Goal: Transaction & Acquisition: Purchase product/service

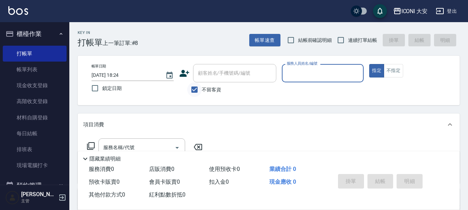
click at [190, 90] on input "不留客資" at bounding box center [194, 89] width 15 height 15
checkbox input "false"
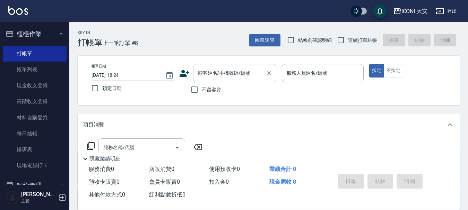
click at [202, 70] on div "顧客姓名/手機號碼/編號 顧客姓名/手機號碼/編號" at bounding box center [234, 73] width 83 height 18
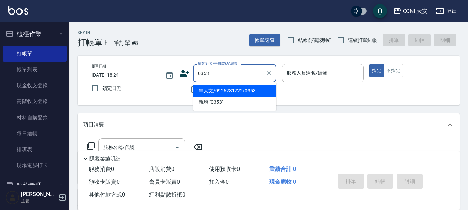
click at [216, 94] on li "畢人文/0926231222/0353" at bounding box center [234, 90] width 83 height 11
type input "畢人文/0926231222/0353"
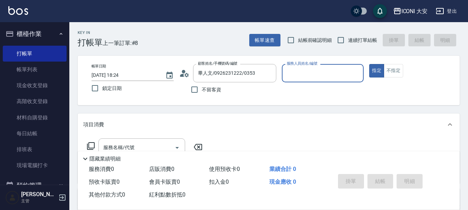
type input "Happy-9"
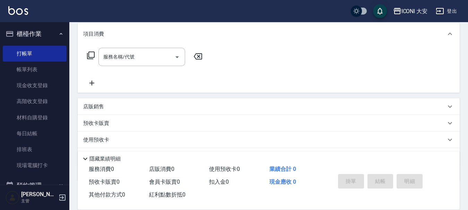
scroll to position [104, 0]
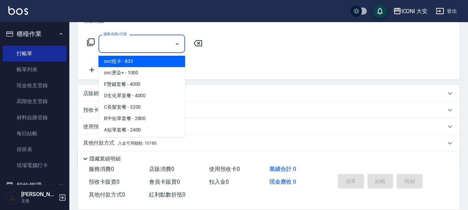
click at [153, 49] on input "服務名稱/代號" at bounding box center [137, 44] width 70 height 12
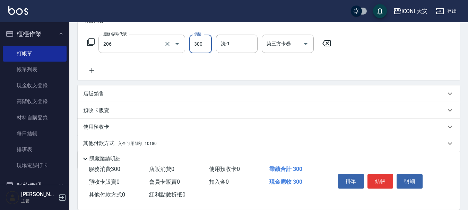
type input "洗髮(206)"
type input "350"
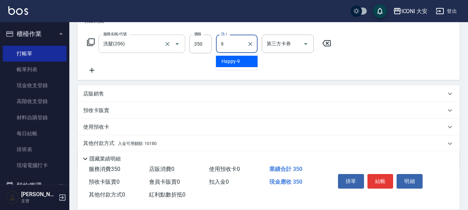
type input "Happy-9"
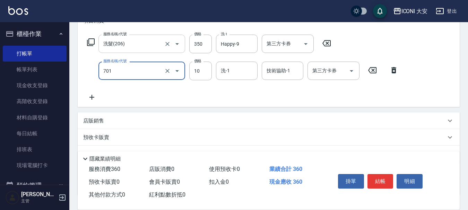
type input "[PERSON_NAME](701)"
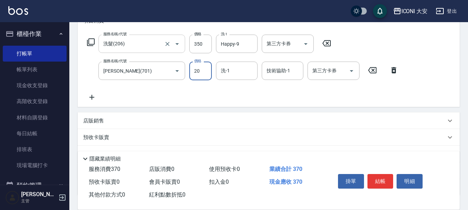
type input "20"
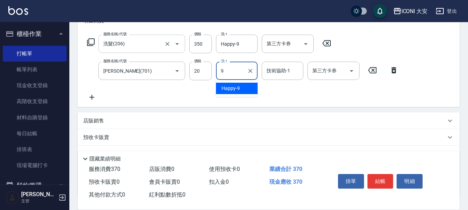
type input "Happy-9"
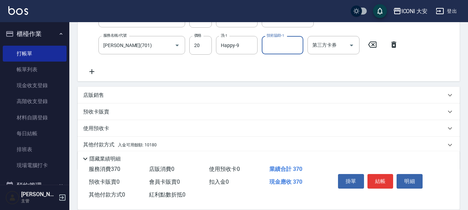
scroll to position [156, 0]
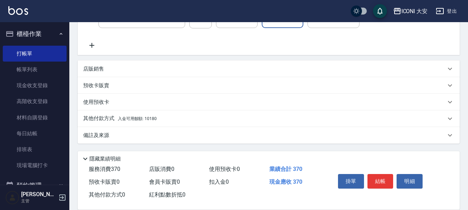
click at [150, 119] on span "入金可用餘額: 10180" at bounding box center [137, 118] width 39 height 5
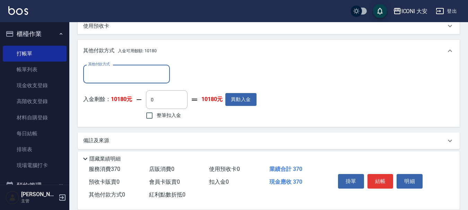
scroll to position [237, 0]
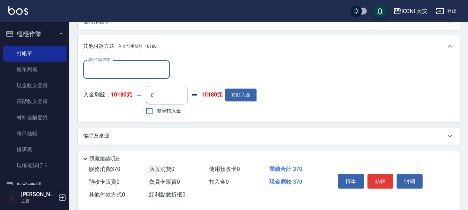
click at [146, 111] on input "整筆扣入金" at bounding box center [149, 111] width 15 height 15
checkbox input "true"
type input "370"
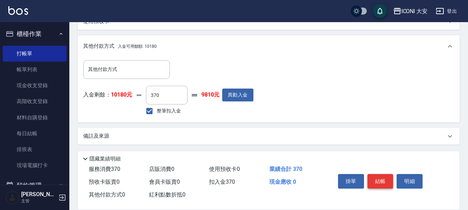
click at [381, 180] on button "結帳" at bounding box center [380, 181] width 26 height 15
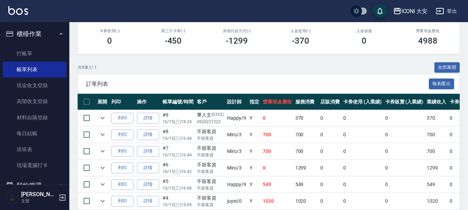
scroll to position [104, 0]
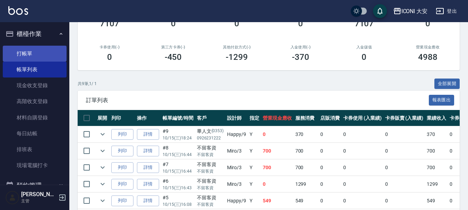
click at [25, 55] on link "打帳單" at bounding box center [35, 54] width 64 height 16
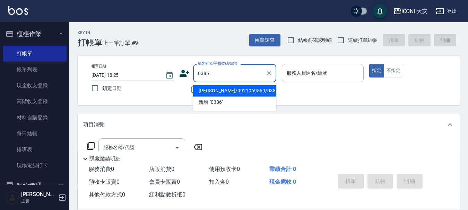
click at [243, 91] on li "[PERSON_NAME]/0921069569/0386" at bounding box center [234, 90] width 83 height 11
type input "[PERSON_NAME]/0921069569/0386"
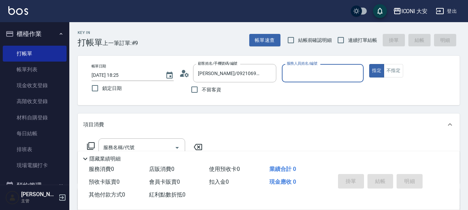
type input "Happy-9"
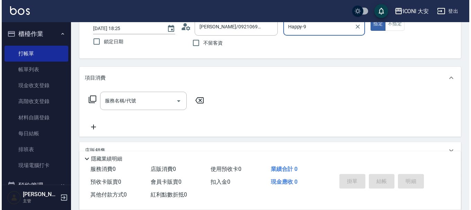
scroll to position [69, 0]
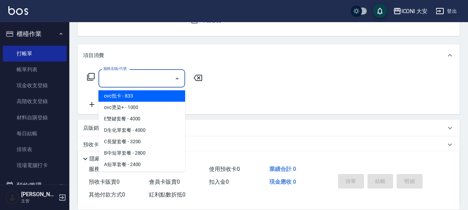
click at [128, 77] on div "服務名稱/代號 服務名稱/代號" at bounding box center [141, 78] width 87 height 18
click at [91, 79] on icon at bounding box center [91, 77] width 8 height 8
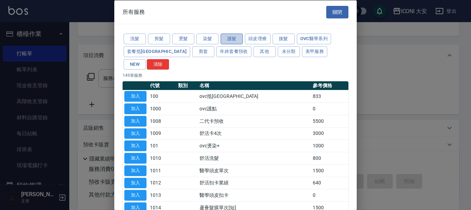
click at [223, 38] on button "護髮" at bounding box center [232, 39] width 22 height 11
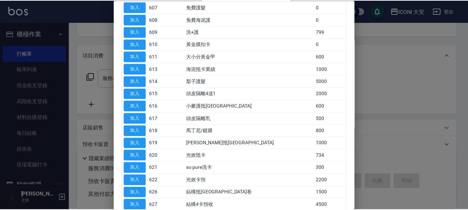
scroll to position [289, 0]
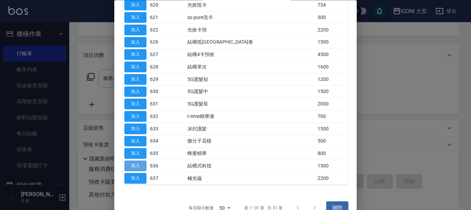
click at [137, 161] on button "加入" at bounding box center [135, 166] width 22 height 11
type input "結構式科技(636)"
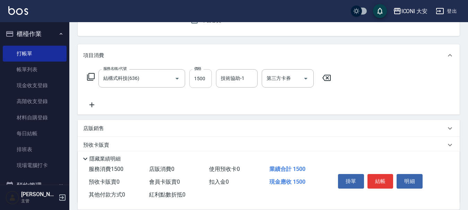
click at [210, 75] on input "1500" at bounding box center [200, 78] width 23 height 19
type input "2000"
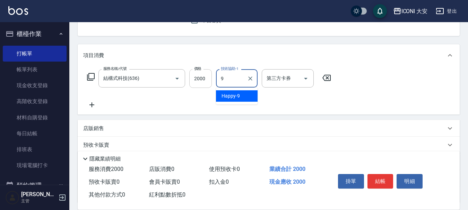
type input "Happy-9"
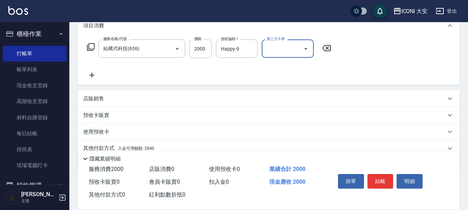
scroll to position [129, 0]
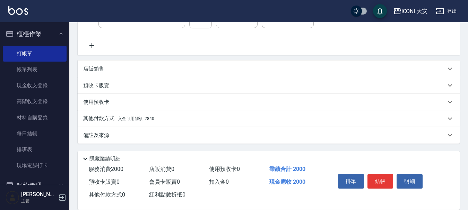
click at [138, 118] on span "入金可用餘額: 2840" at bounding box center [136, 118] width 36 height 5
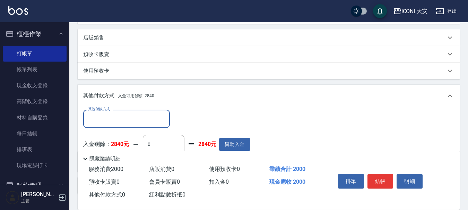
scroll to position [211, 0]
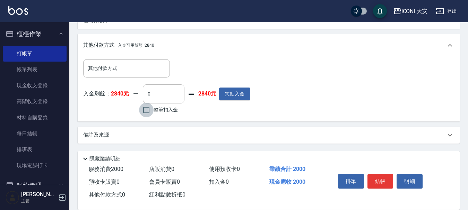
click at [142, 111] on input "整筆扣入金" at bounding box center [146, 110] width 15 height 15
checkbox input "true"
type input "2000"
click at [377, 181] on button "結帳" at bounding box center [380, 181] width 26 height 15
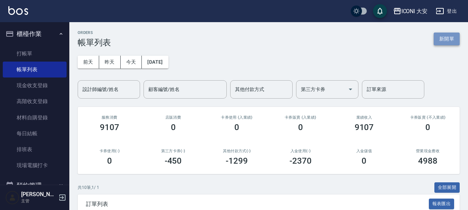
click at [453, 36] on button "新開單" at bounding box center [446, 39] width 26 height 13
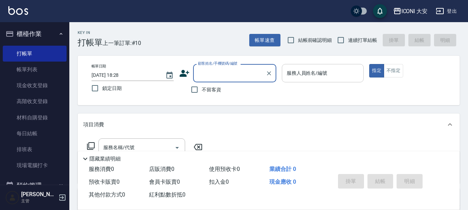
click at [326, 65] on div "服務人員姓名/編號" at bounding box center [323, 73] width 82 height 18
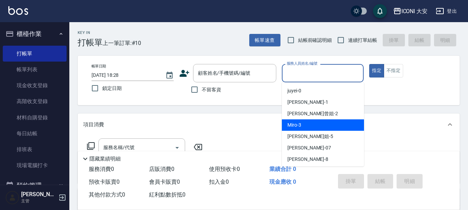
click at [326, 126] on div "Miro -3" at bounding box center [323, 125] width 82 height 11
type input "Miro-3"
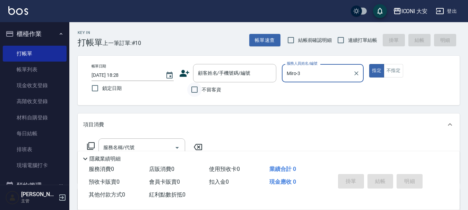
click at [196, 90] on input "不留客資" at bounding box center [194, 89] width 15 height 15
checkbox input "true"
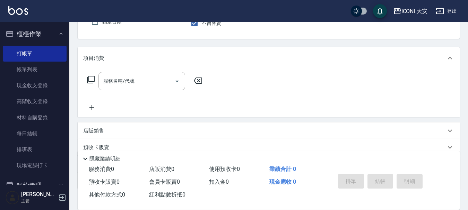
scroll to position [69, 0]
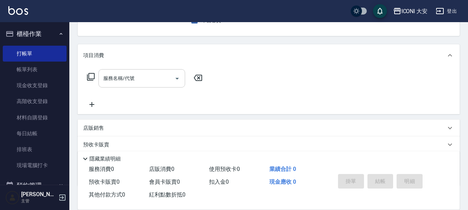
drag, startPoint x: 93, startPoint y: 77, endPoint x: 157, endPoint y: 73, distance: 64.5
click at [95, 76] on div "服務名稱/代號 服務名稱/代號" at bounding box center [144, 78] width 123 height 18
click at [90, 80] on icon at bounding box center [91, 77] width 8 height 8
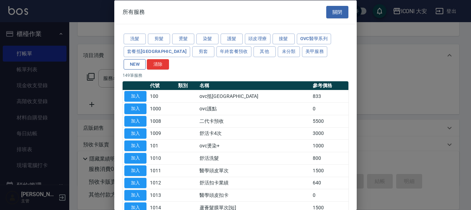
click at [146, 59] on button "NEW" at bounding box center [135, 64] width 22 height 11
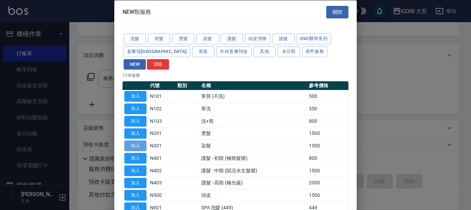
click at [139, 141] on button "加入" at bounding box center [135, 146] width 22 height 11
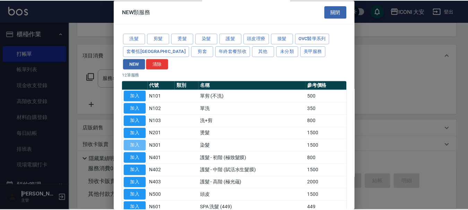
type input "染髮(N301)"
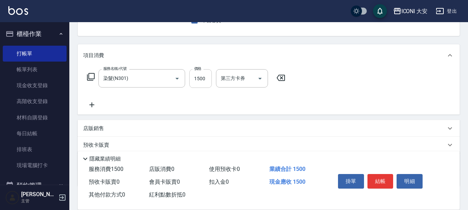
click at [199, 83] on input "1500" at bounding box center [200, 78] width 23 height 19
type input "1299"
click at [381, 176] on button "結帳" at bounding box center [380, 181] width 26 height 15
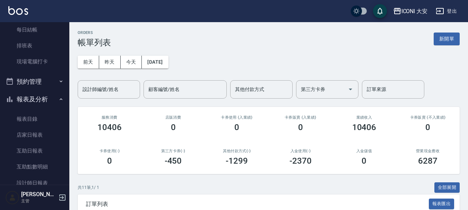
scroll to position [139, 0]
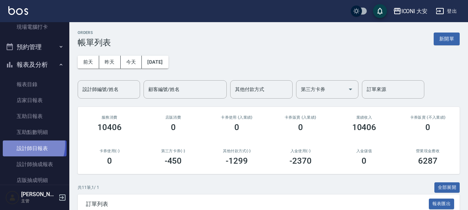
click at [23, 144] on link "設計師日報表" at bounding box center [35, 149] width 64 height 16
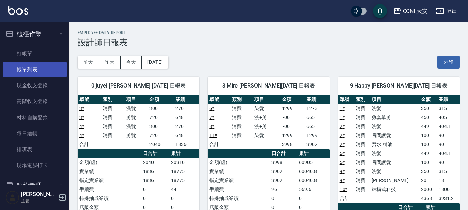
click at [16, 68] on link "帳單列表" at bounding box center [35, 70] width 64 height 16
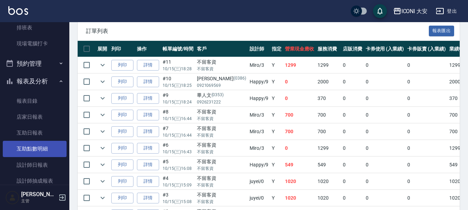
scroll to position [139, 0]
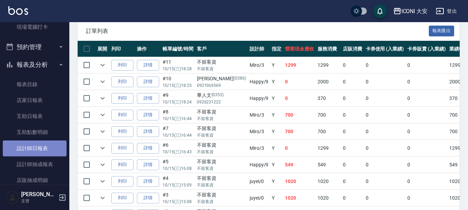
click at [42, 153] on link "設計師日報表" at bounding box center [35, 149] width 64 height 16
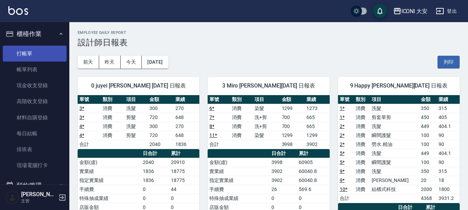
click at [31, 51] on link "打帳單" at bounding box center [35, 54] width 64 height 16
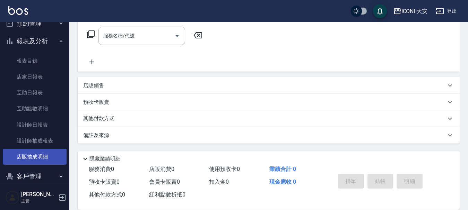
scroll to position [173, 0]
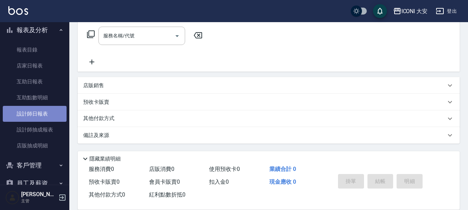
click at [42, 115] on link "設計師日報表" at bounding box center [35, 114] width 64 height 16
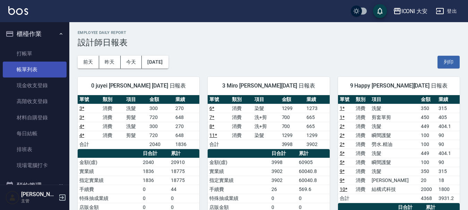
click at [34, 68] on link "帳單列表" at bounding box center [35, 70] width 64 height 16
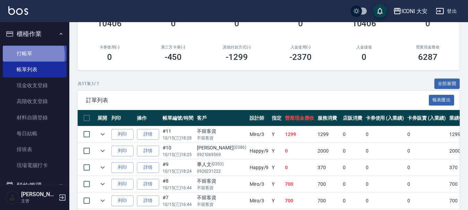
click at [25, 55] on link "打帳單" at bounding box center [35, 54] width 64 height 16
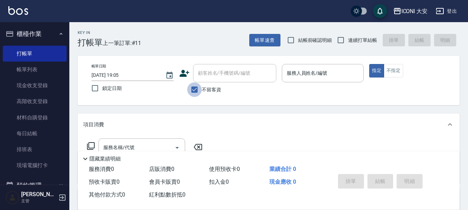
click at [194, 90] on input "不留客資" at bounding box center [194, 89] width 15 height 15
checkbox input "false"
click at [196, 77] on input "顧客姓名/手機號碼/編號" at bounding box center [229, 73] width 67 height 12
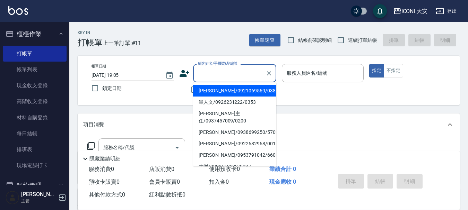
click at [209, 87] on li "[PERSON_NAME]/0921069569/0386" at bounding box center [234, 90] width 83 height 11
type input "[PERSON_NAME]/0921069569/0386"
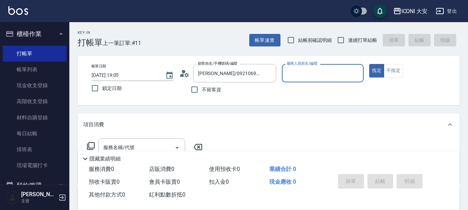
type input "Happy-9"
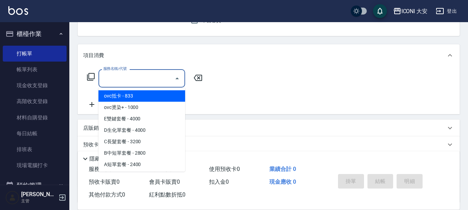
click at [122, 81] on input "服務名稱/代號" at bounding box center [137, 78] width 70 height 12
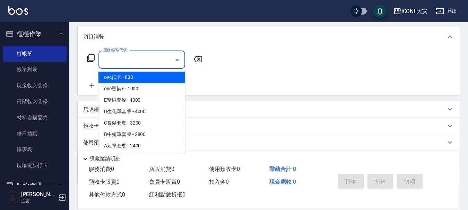
scroll to position [129, 0]
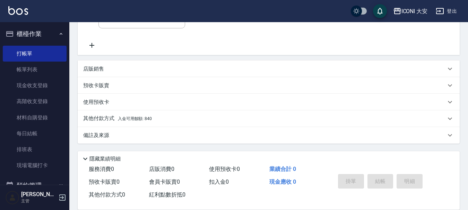
click at [143, 120] on span "入金可用餘額: 840" at bounding box center [135, 118] width 34 height 5
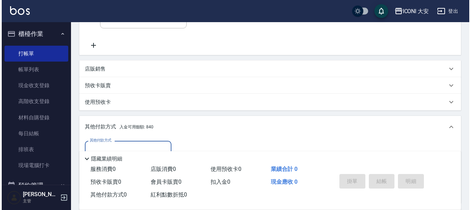
scroll to position [210, 0]
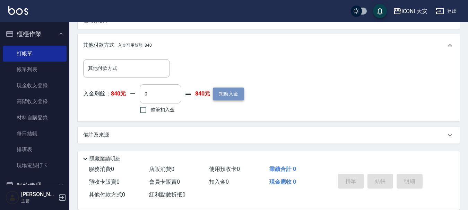
click at [221, 96] on button "異動入金" at bounding box center [228, 94] width 31 height 13
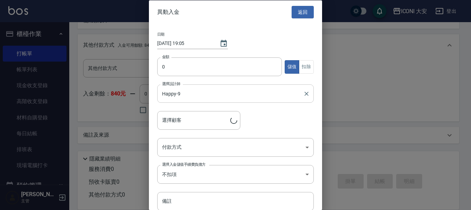
type input "[PERSON_NAME]/0921069569/0386"
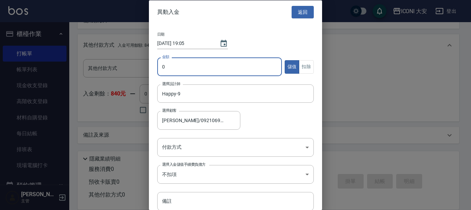
click at [173, 63] on input "0" at bounding box center [219, 67] width 125 height 19
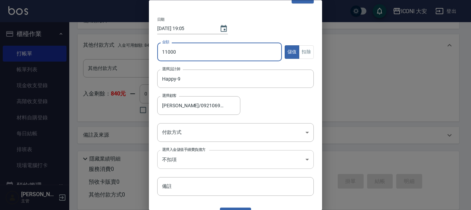
scroll to position [28, 0]
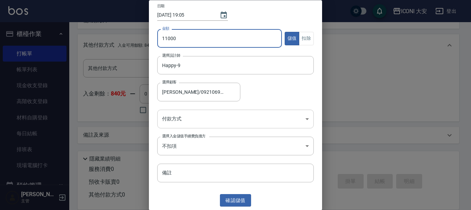
type input "11000"
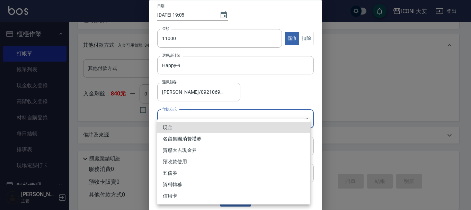
click at [199, 123] on body "ICONI 大安 登出 櫃檯作業 打帳單 帳單列表 現金收支登錄 高階收支登錄 材料自購登錄 每日結帳 排班表 現場電腦打卡 預約管理 預約管理 單日預約紀錄…" at bounding box center [235, 0] width 471 height 421
click at [170, 125] on li "現金" at bounding box center [233, 127] width 153 height 11
type input "現金"
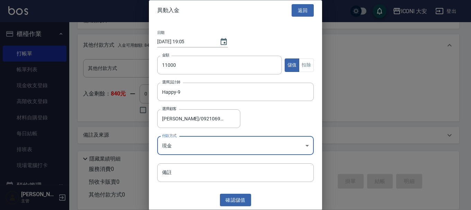
scroll to position [1, 0]
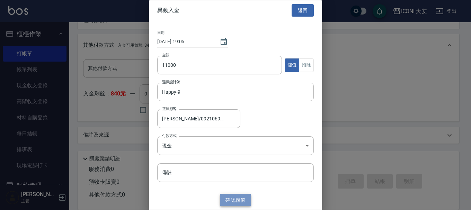
click at [242, 201] on button "確認 儲值" at bounding box center [235, 200] width 31 height 13
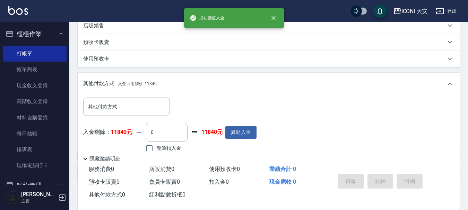
scroll to position [210, 0]
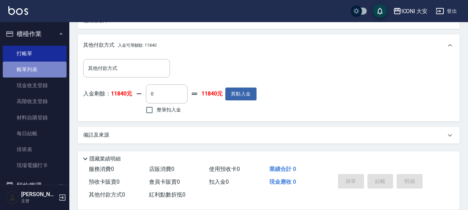
click at [36, 71] on link "帳單列表" at bounding box center [35, 70] width 64 height 16
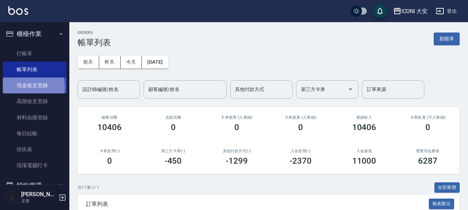
click at [28, 87] on link "現金收支登錄" at bounding box center [35, 86] width 64 height 16
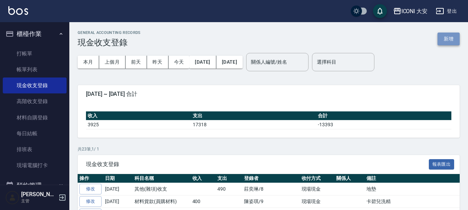
click at [446, 39] on button "新增" at bounding box center [448, 39] width 22 height 13
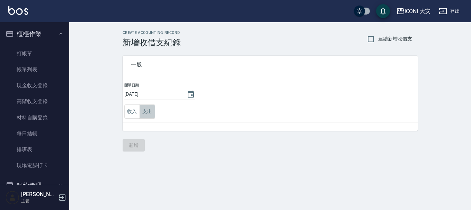
click at [149, 108] on button "支出" at bounding box center [148, 112] width 16 height 14
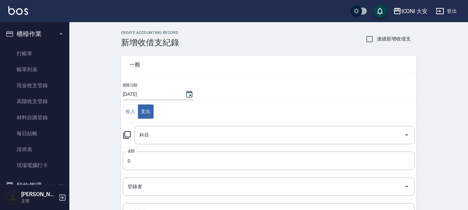
click at [125, 136] on icon at bounding box center [127, 135] width 8 height 8
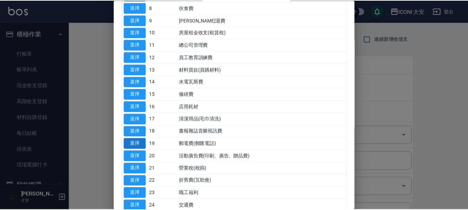
scroll to position [312, 0]
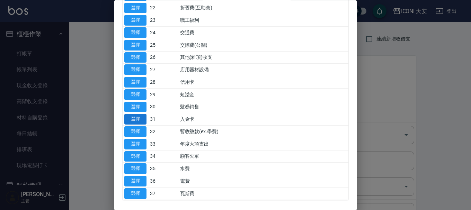
click at [143, 118] on button "選擇" at bounding box center [135, 119] width 22 height 11
type input "31 入金卡"
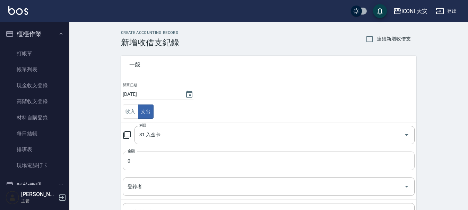
click at [150, 162] on input "0" at bounding box center [269, 161] width 292 height 19
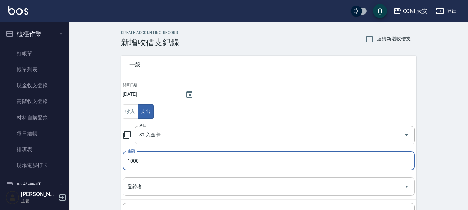
type input "1000"
click at [154, 191] on input "登錄者" at bounding box center [263, 187] width 275 height 12
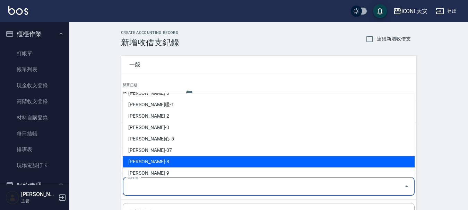
scroll to position [13, 0]
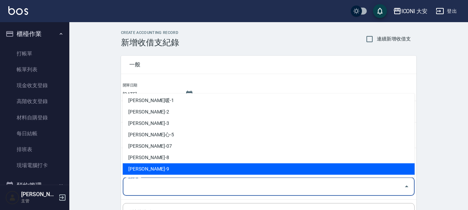
click at [156, 172] on li "[PERSON_NAME]-9" at bounding box center [269, 169] width 292 height 11
type input "[PERSON_NAME]-9"
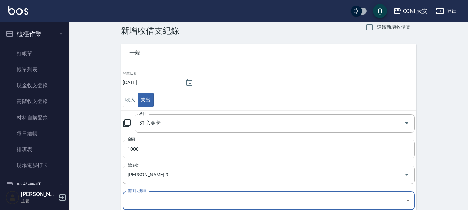
scroll to position [96, 0]
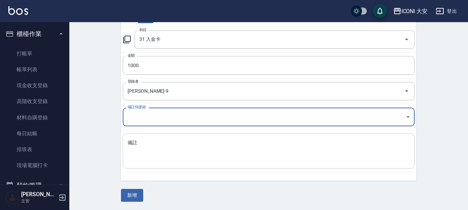
click at [148, 152] on textarea "備註" at bounding box center [269, 152] width 282 height 24
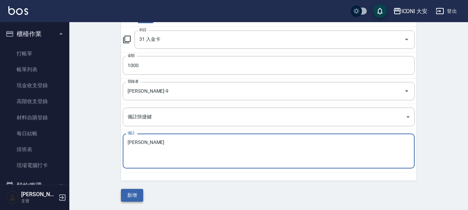
type textarea "[PERSON_NAME]"
click at [137, 200] on button "新增" at bounding box center [132, 195] width 22 height 13
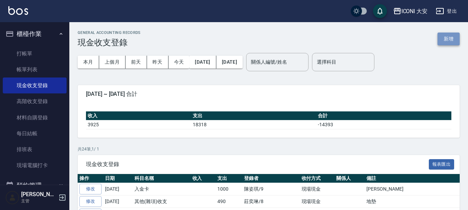
click at [448, 37] on button "新增" at bounding box center [448, 39] width 22 height 13
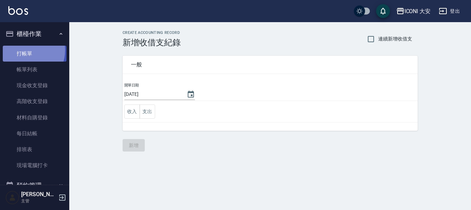
click at [27, 50] on link "打帳單" at bounding box center [35, 54] width 64 height 16
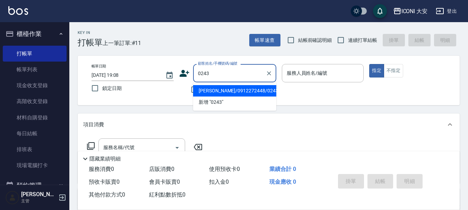
click at [207, 93] on li "[PERSON_NAME]/0912272448/0243" at bounding box center [234, 90] width 83 height 11
type input "[PERSON_NAME]/0912272448/0243"
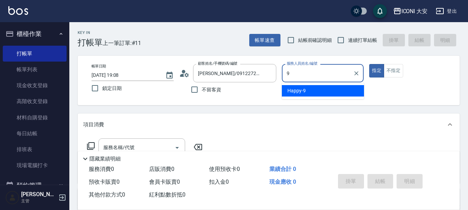
type input "Happy-9"
type button "true"
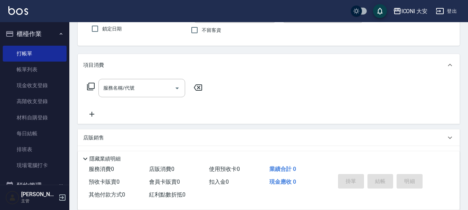
scroll to position [69, 0]
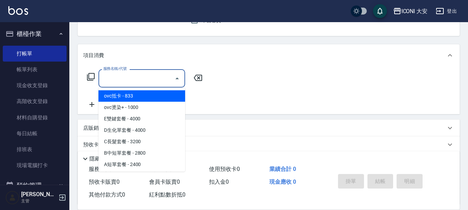
click at [134, 79] on input "服務名稱/代號" at bounding box center [137, 78] width 70 height 12
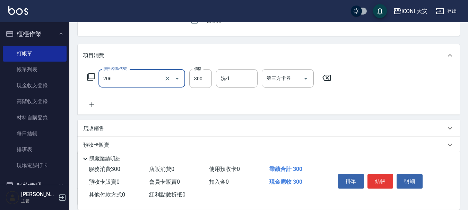
type input "洗髮(206)"
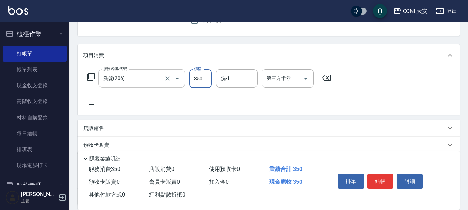
type input "350"
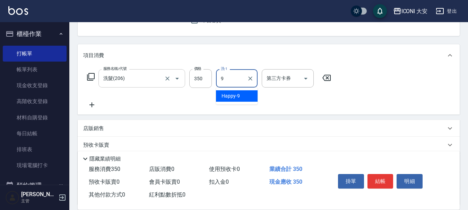
type input "Happy-9"
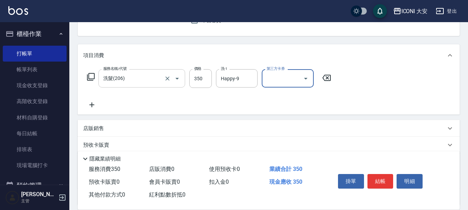
scroll to position [131, 0]
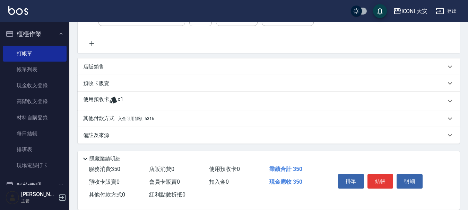
click at [145, 120] on span "入金可用餘額: 5316" at bounding box center [136, 118] width 36 height 5
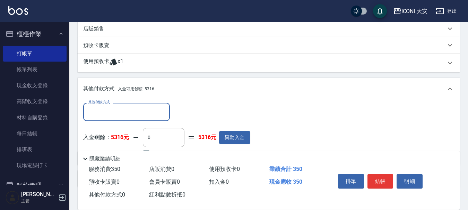
scroll to position [213, 0]
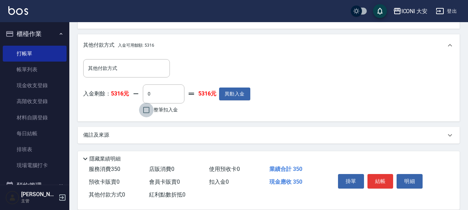
click at [143, 112] on input "整筆扣入金" at bounding box center [146, 110] width 15 height 15
checkbox input "true"
type input "350"
click at [380, 178] on button "結帳" at bounding box center [380, 181] width 26 height 15
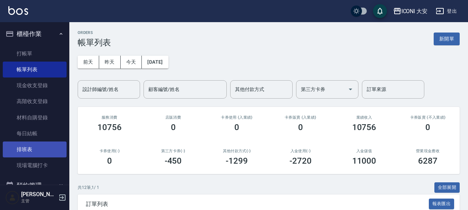
scroll to position [139, 0]
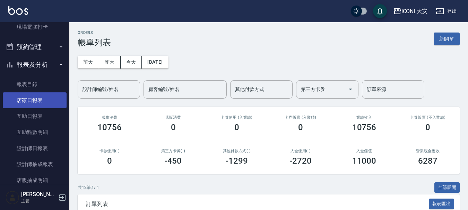
click at [35, 103] on link "店家日報表" at bounding box center [35, 101] width 64 height 16
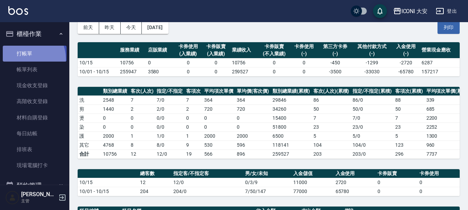
click at [26, 59] on link "打帳單" at bounding box center [35, 54] width 64 height 16
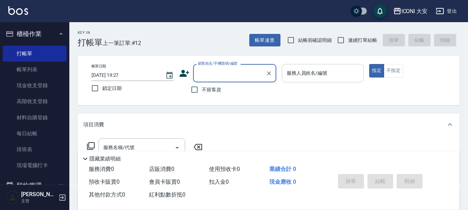
click at [324, 71] on input "服務人員姓名/編號" at bounding box center [323, 73] width 76 height 12
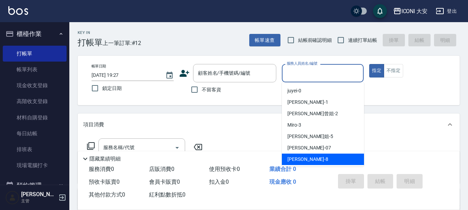
click at [284, 158] on div "Yulisa -8" at bounding box center [323, 159] width 82 height 11
type input "Yulisa-8"
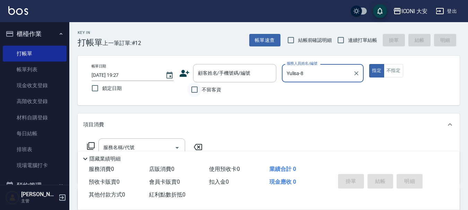
click at [194, 90] on input "不留客資" at bounding box center [194, 89] width 15 height 15
checkbox input "true"
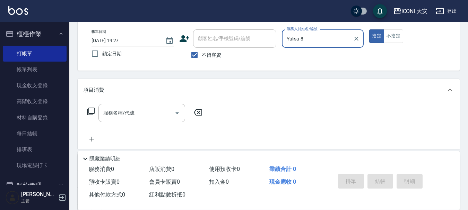
click at [93, 110] on icon at bounding box center [91, 111] width 8 height 8
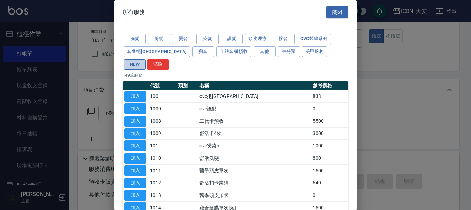
click at [146, 59] on button "NEW" at bounding box center [135, 64] width 22 height 11
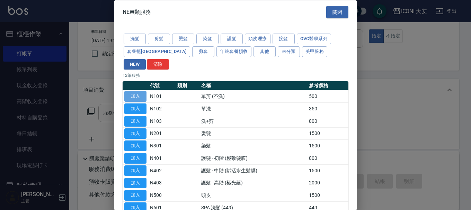
click at [142, 91] on button "加入" at bounding box center [135, 96] width 22 height 11
type input "單剪 (不洗)(N101)"
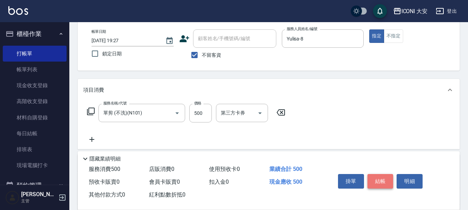
click at [386, 180] on button "結帳" at bounding box center [380, 181] width 26 height 15
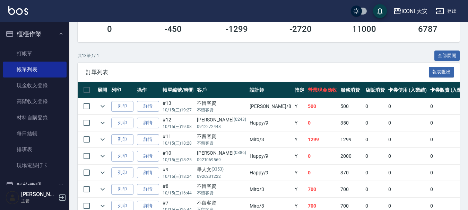
scroll to position [139, 0]
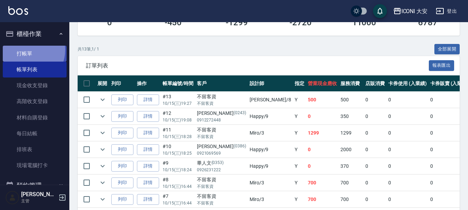
click at [28, 50] on link "打帳單" at bounding box center [35, 54] width 64 height 16
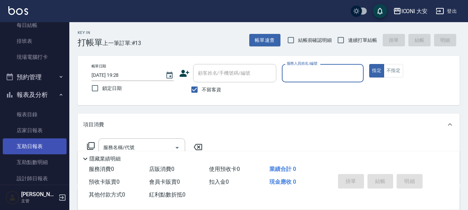
scroll to position [121, 0]
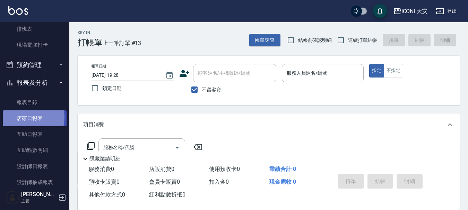
click at [24, 117] on link "店家日報表" at bounding box center [35, 119] width 64 height 16
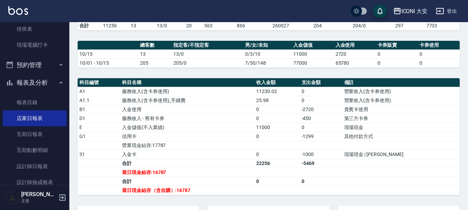
scroll to position [173, 0]
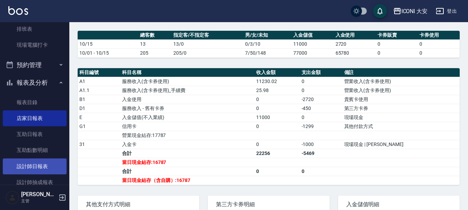
click at [28, 167] on link "設計師日報表" at bounding box center [35, 167] width 64 height 16
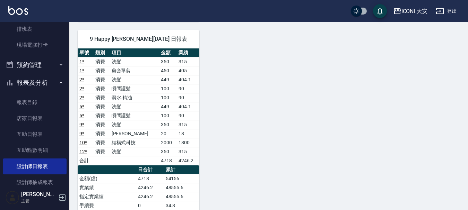
scroll to position [381, 0]
